Goal: Transaction & Acquisition: Purchase product/service

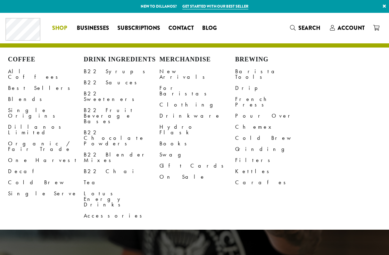
click at [59, 26] on li "Coffee All Coffees Best Sellers Blends Single Origins Dillanos Limited Organic …" at bounding box center [60, 28] width 25 height 11
click at [26, 74] on link "All Coffees" at bounding box center [46, 74] width 76 height 17
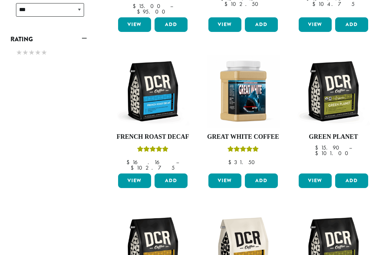
scroll to position [612, 0]
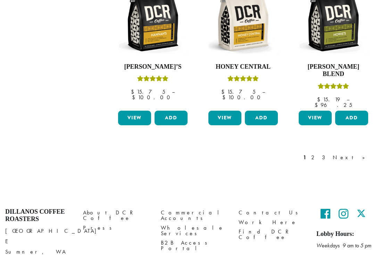
click at [324, 208] on icon at bounding box center [326, 213] width 10 height 11
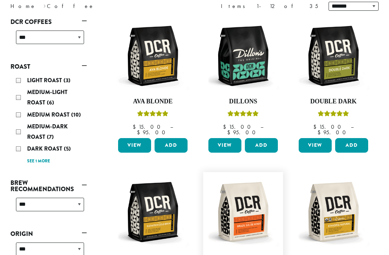
scroll to position [0, 0]
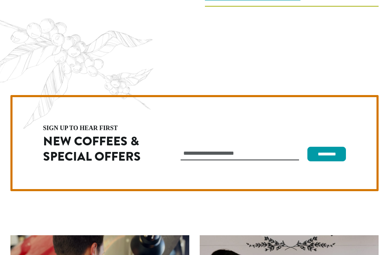
scroll to position [1984, 0]
